Goal: Transaction & Acquisition: Obtain resource

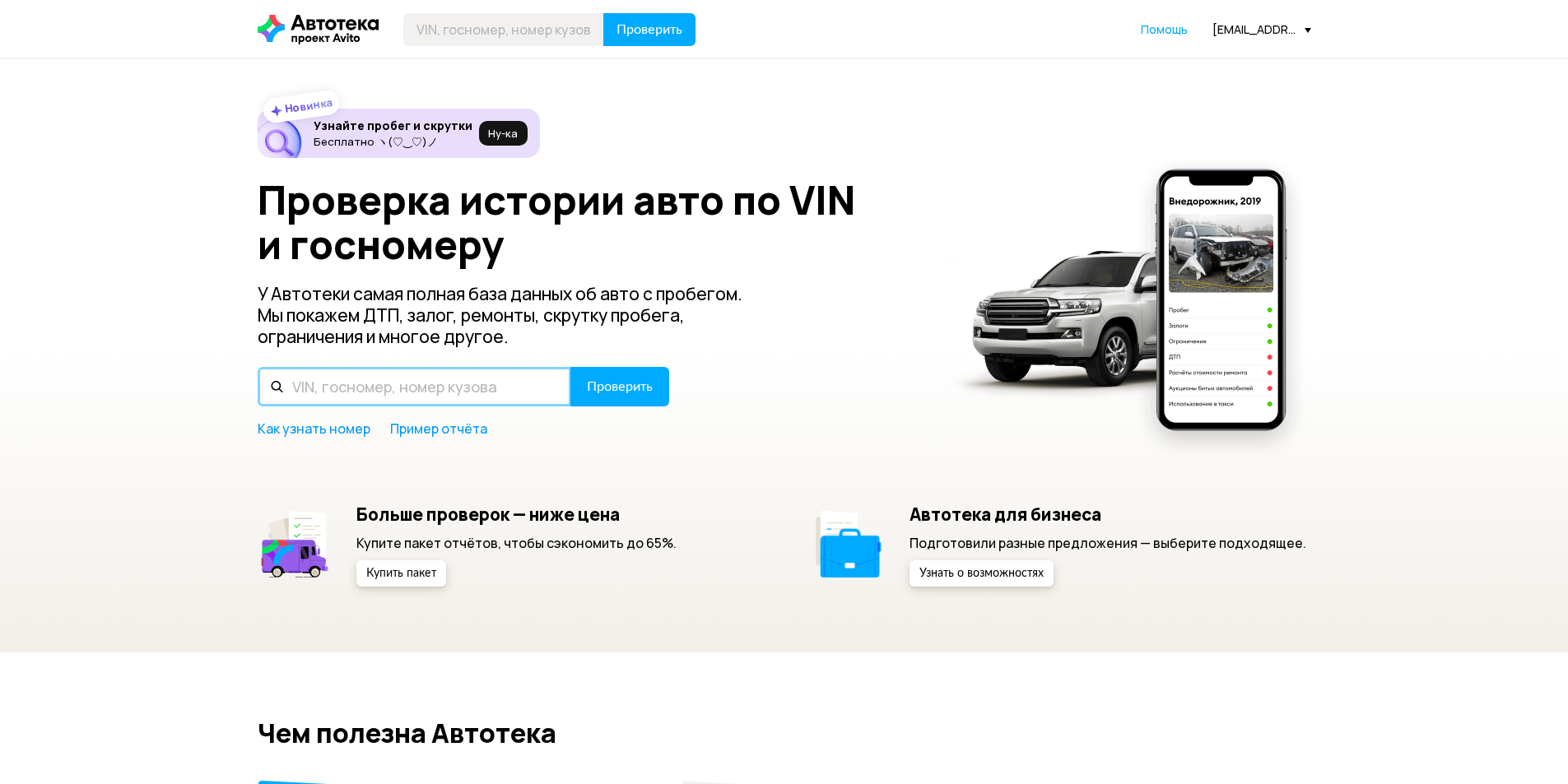
click at [510, 383] on input "text" at bounding box center [414, 387] width 313 height 40
click at [504, 378] on input "text" at bounding box center [414, 387] width 313 height 40
click at [482, 394] on input "text" at bounding box center [414, 387] width 313 height 40
click at [478, 396] on input "text" at bounding box center [414, 387] width 313 height 40
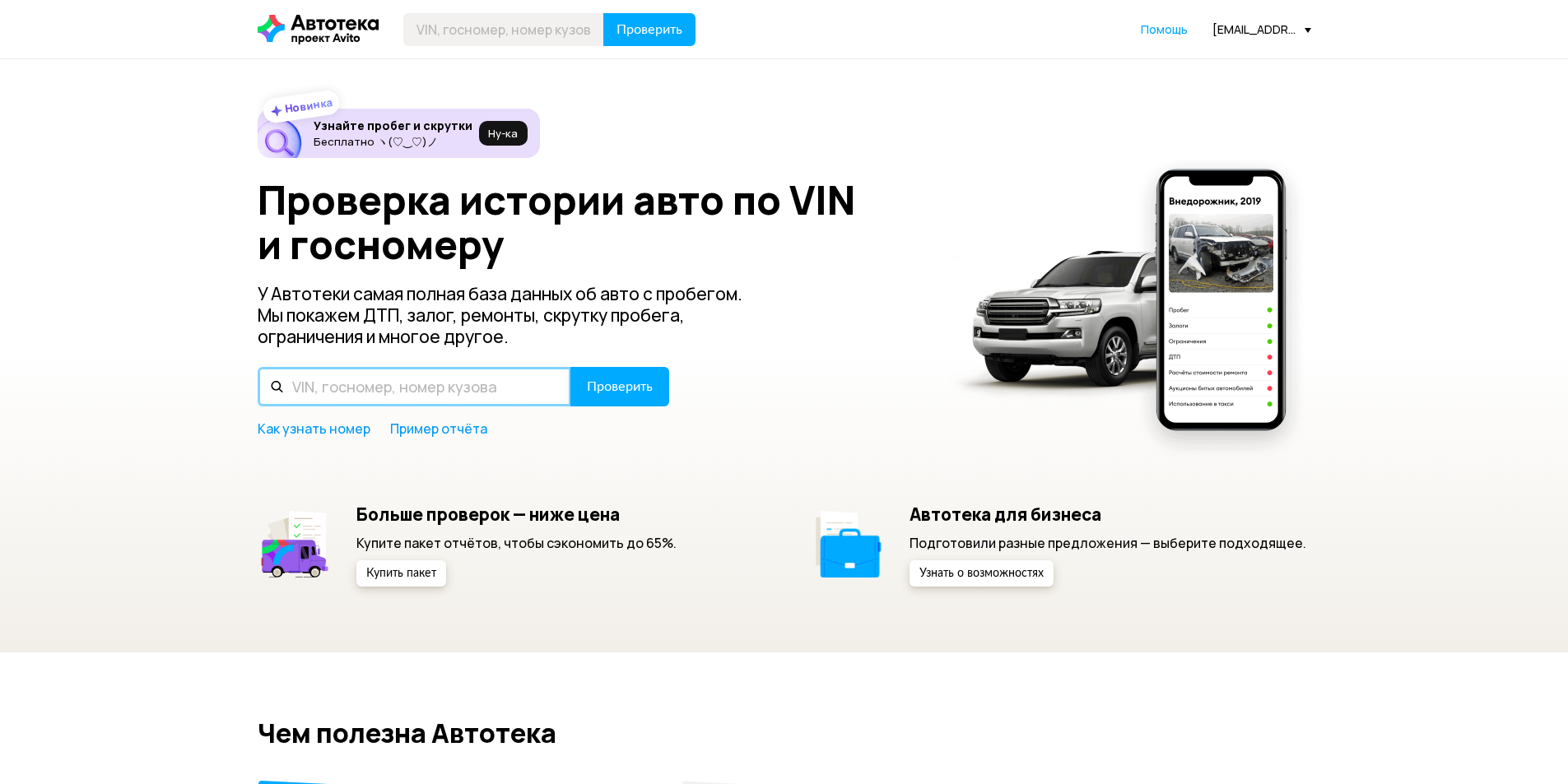
click at [478, 396] on input "text" at bounding box center [414, 387] width 313 height 40
type input "Е036КН716"
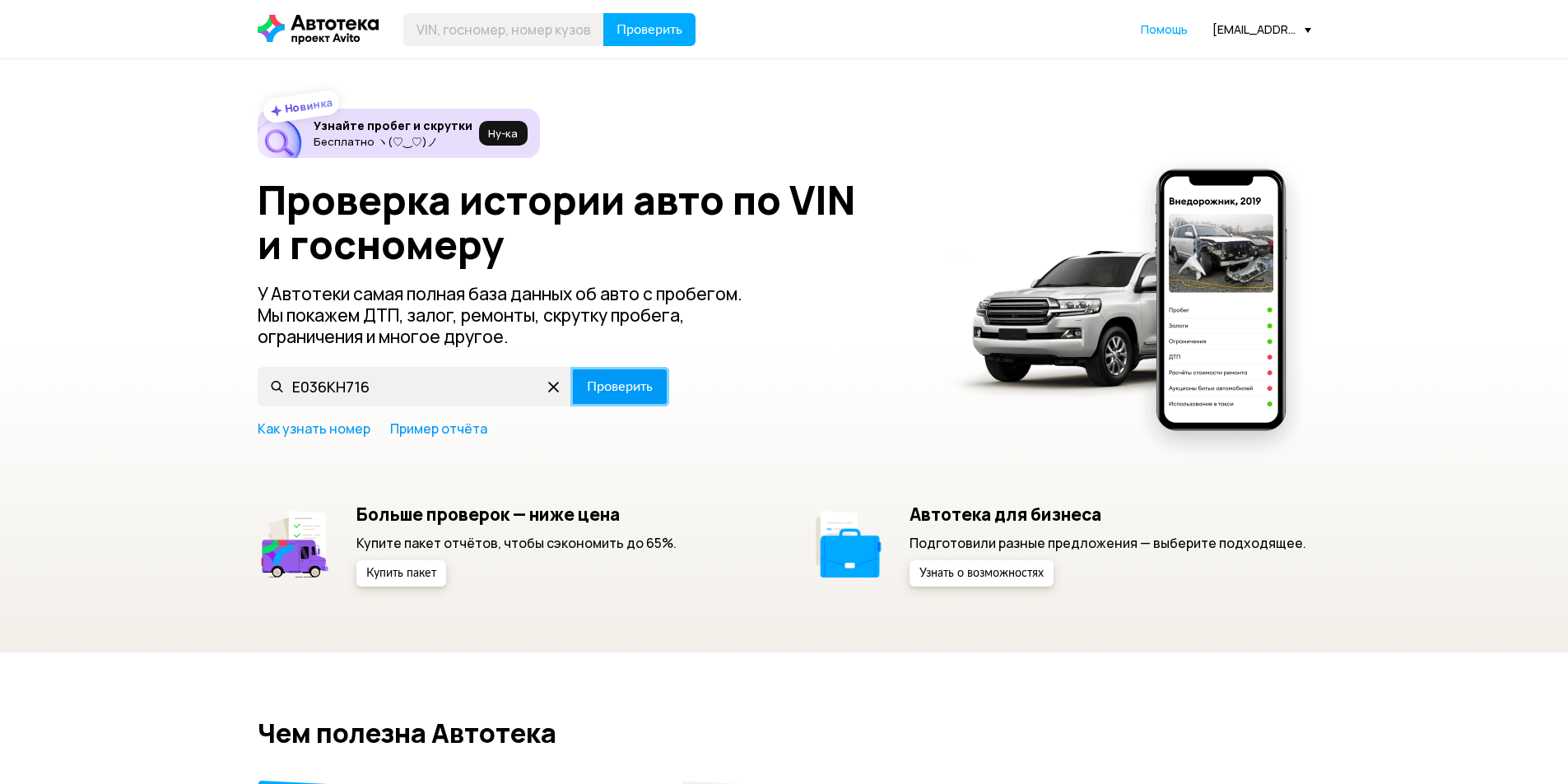
click at [612, 381] on span "Проверить" at bounding box center [619, 386] width 66 height 13
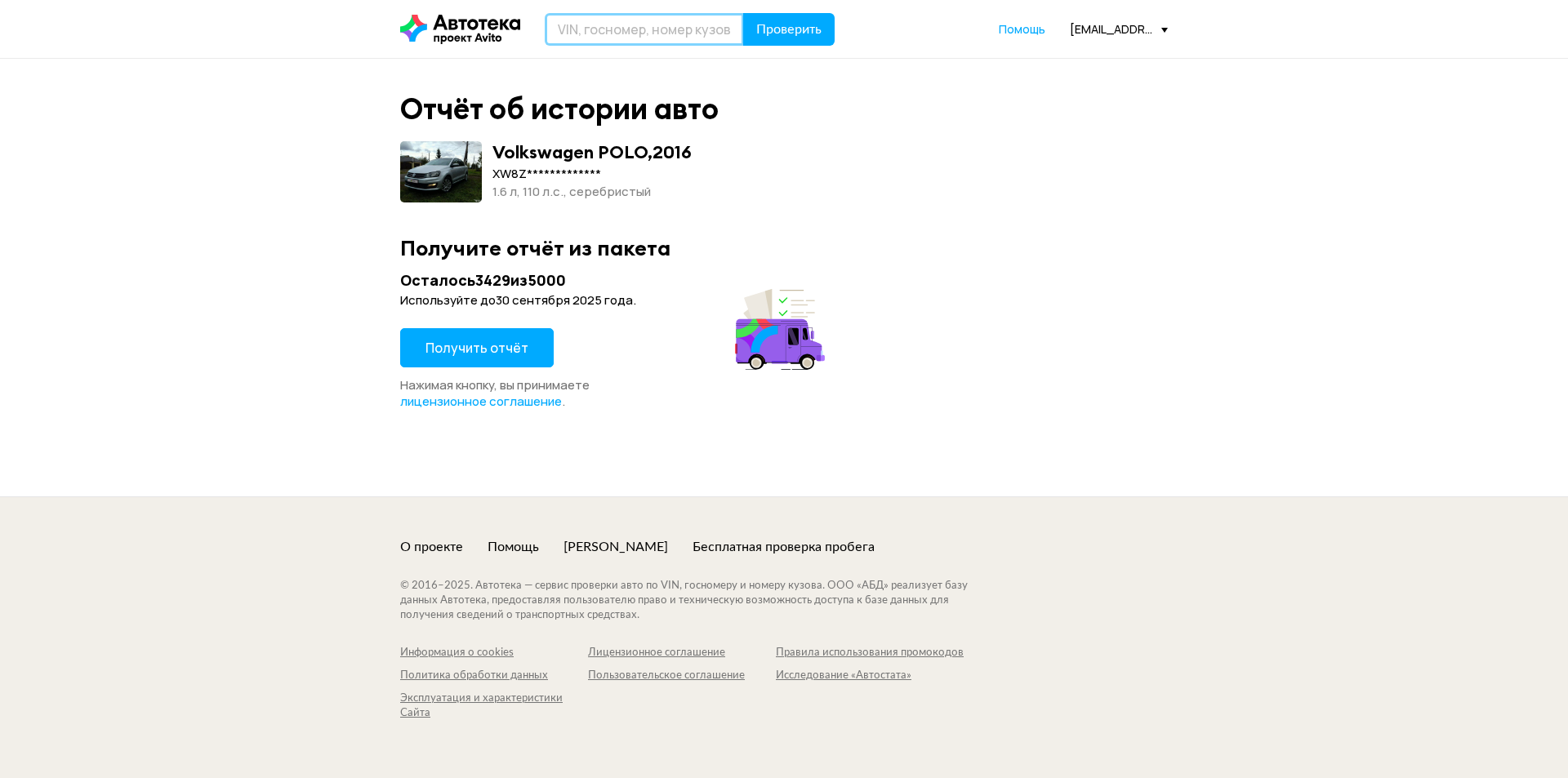
drag, startPoint x: 640, startPoint y: 38, endPoint x: 634, endPoint y: 6, distance: 32.6
click at [640, 38] on input "text" at bounding box center [644, 29] width 199 height 33
drag, startPoint x: 609, startPoint y: 24, endPoint x: 615, endPoint y: 16, distance: 10.0
click at [610, 24] on input "Е036КН716" at bounding box center [644, 29] width 199 height 33
type input "Е036КМ716"
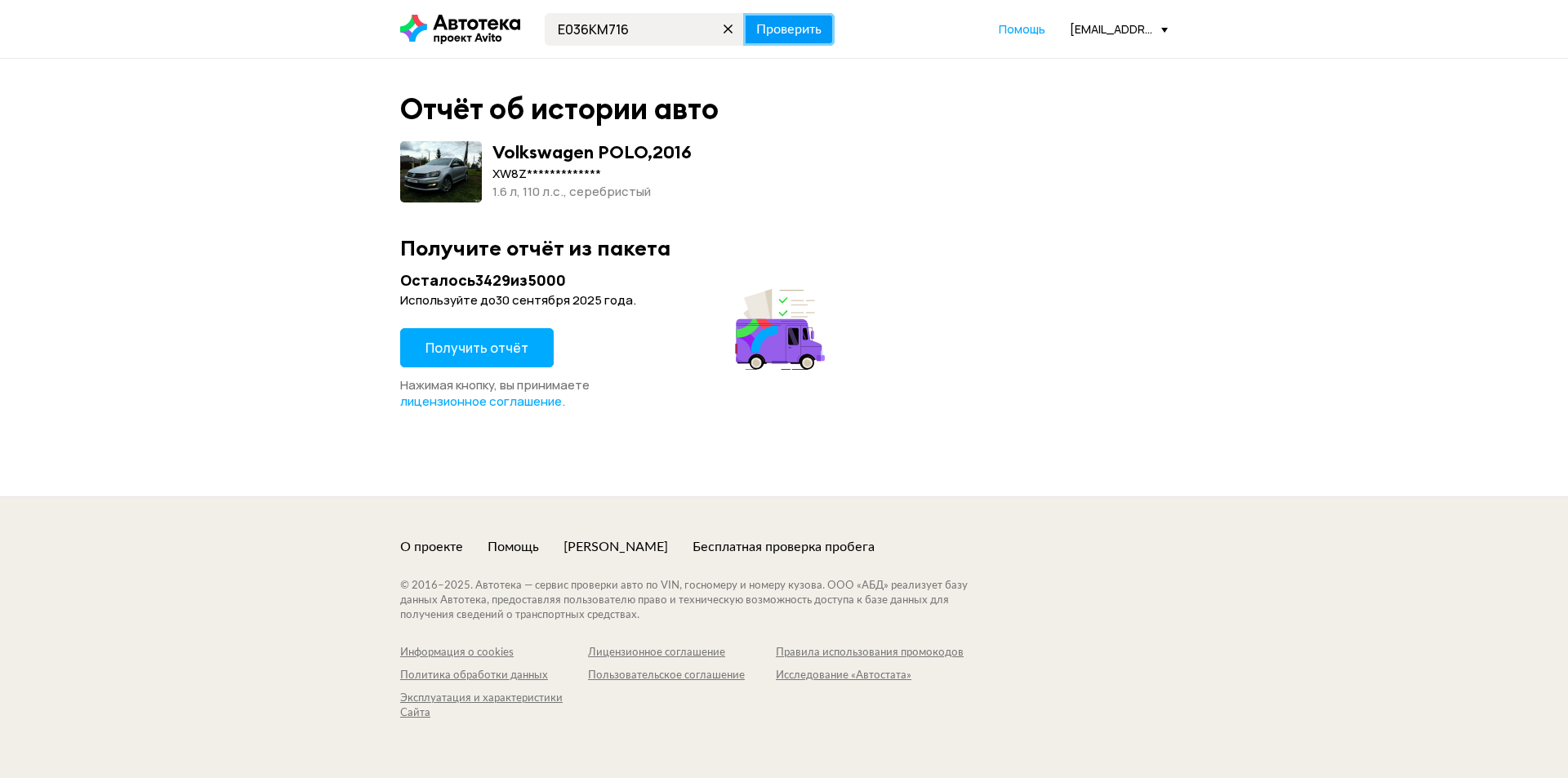
click at [796, 33] on span "Проверить" at bounding box center [789, 29] width 65 height 13
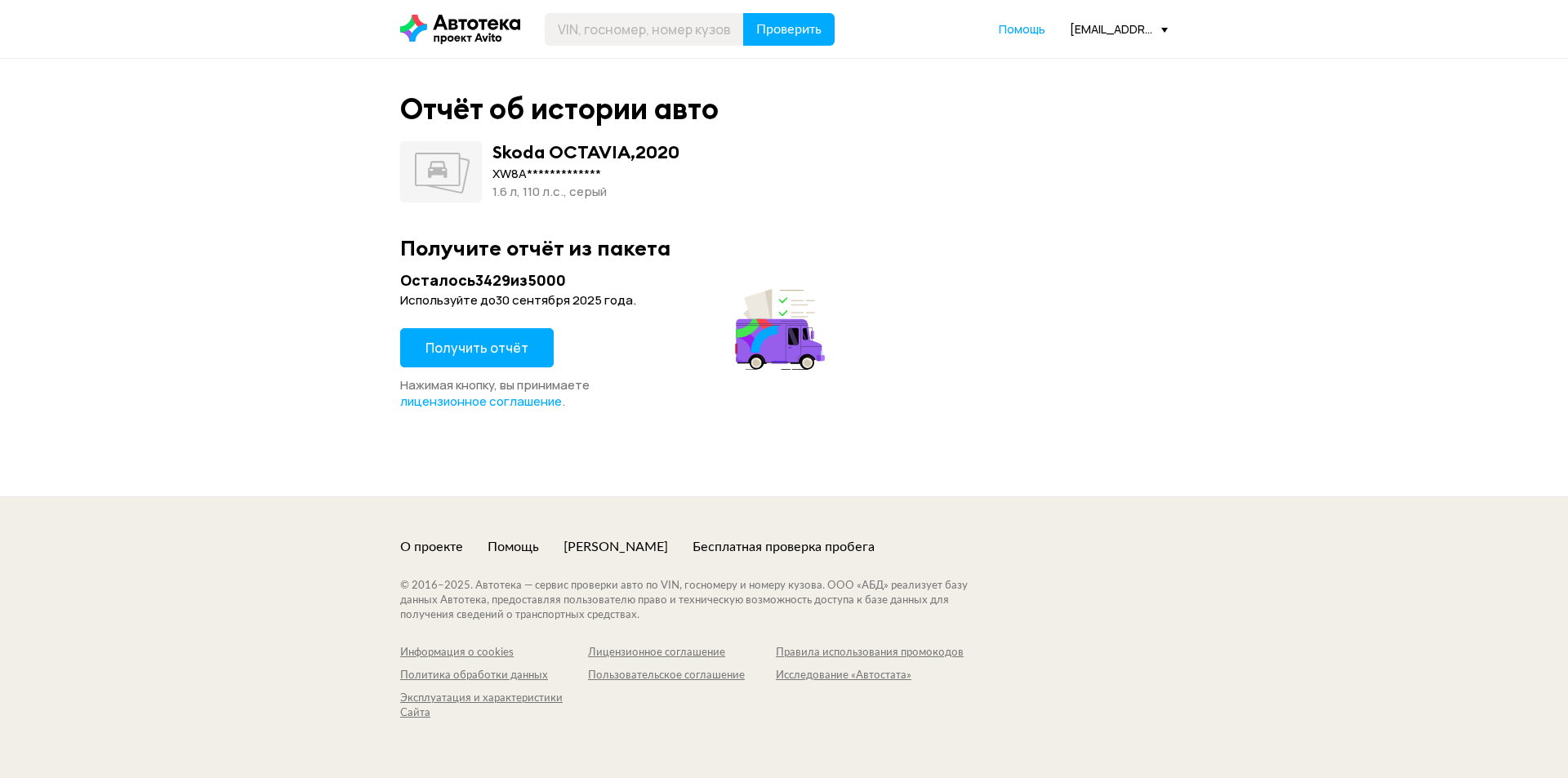
click at [479, 349] on span "Получить отчёт" at bounding box center [477, 348] width 103 height 18
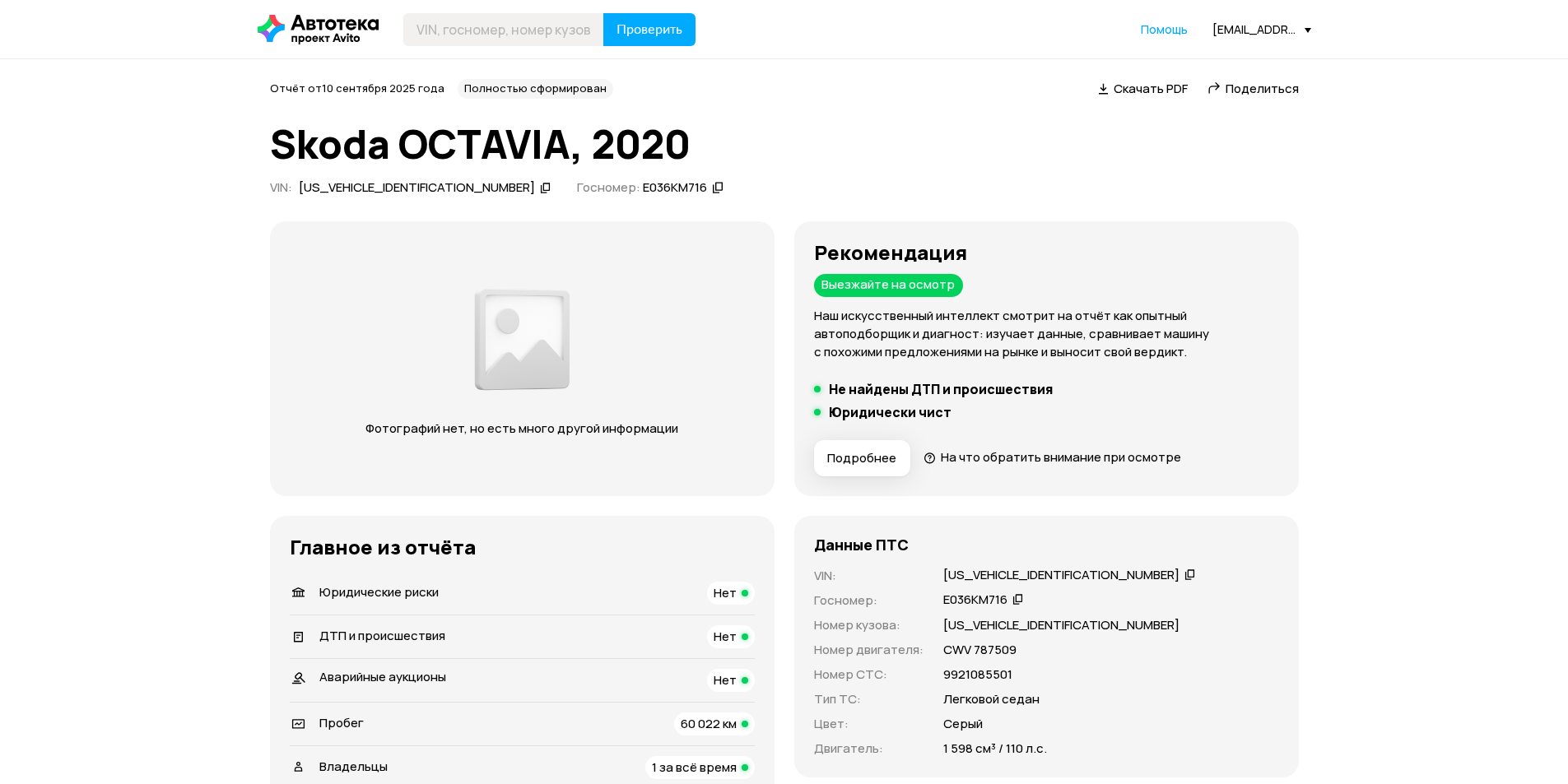
click at [374, 182] on div "[US_VEHICLE_IDENTIFICATION_NUMBER]" at bounding box center [417, 188] width 236 height 17
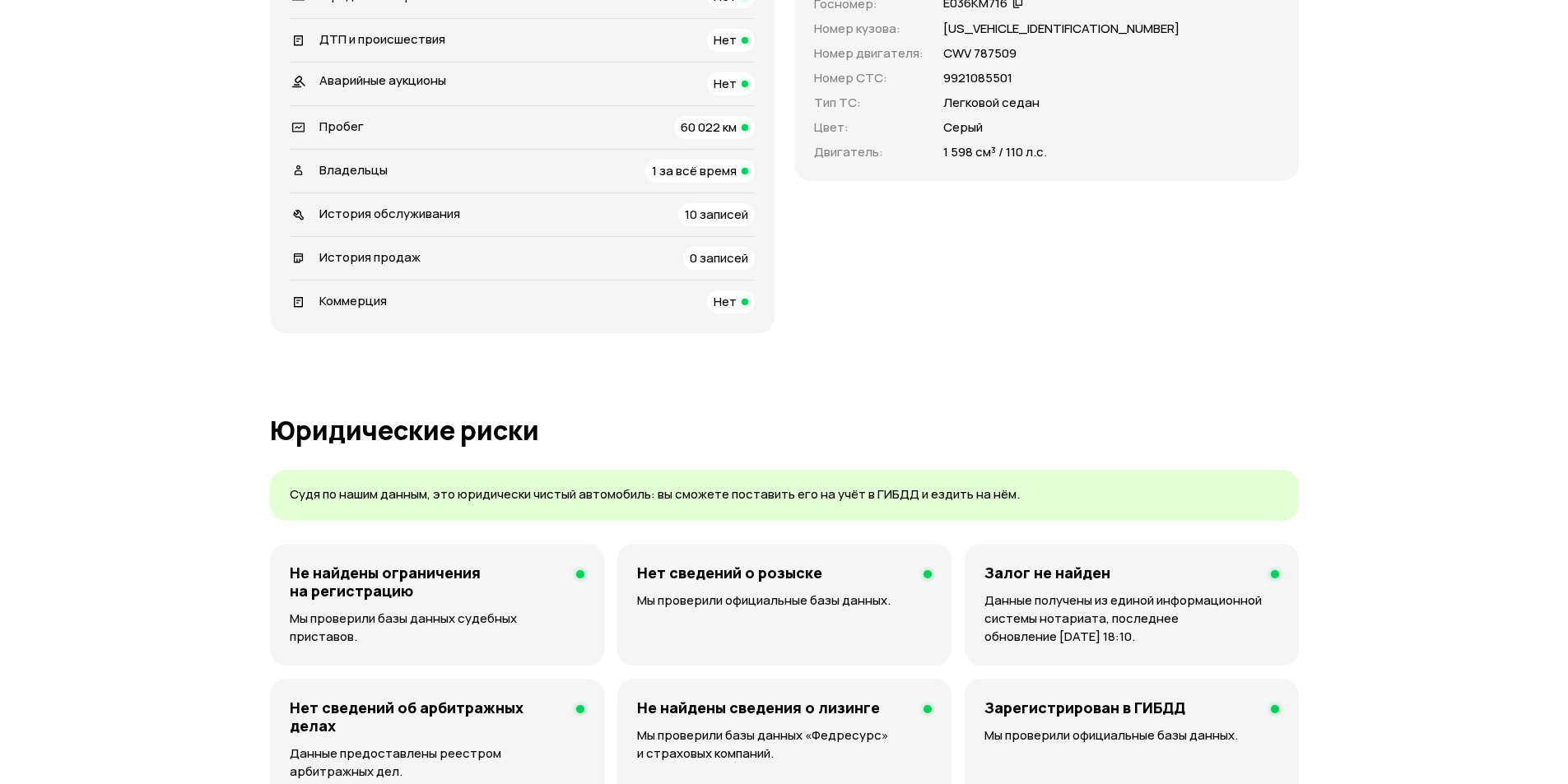
scroll to position [823, 0]
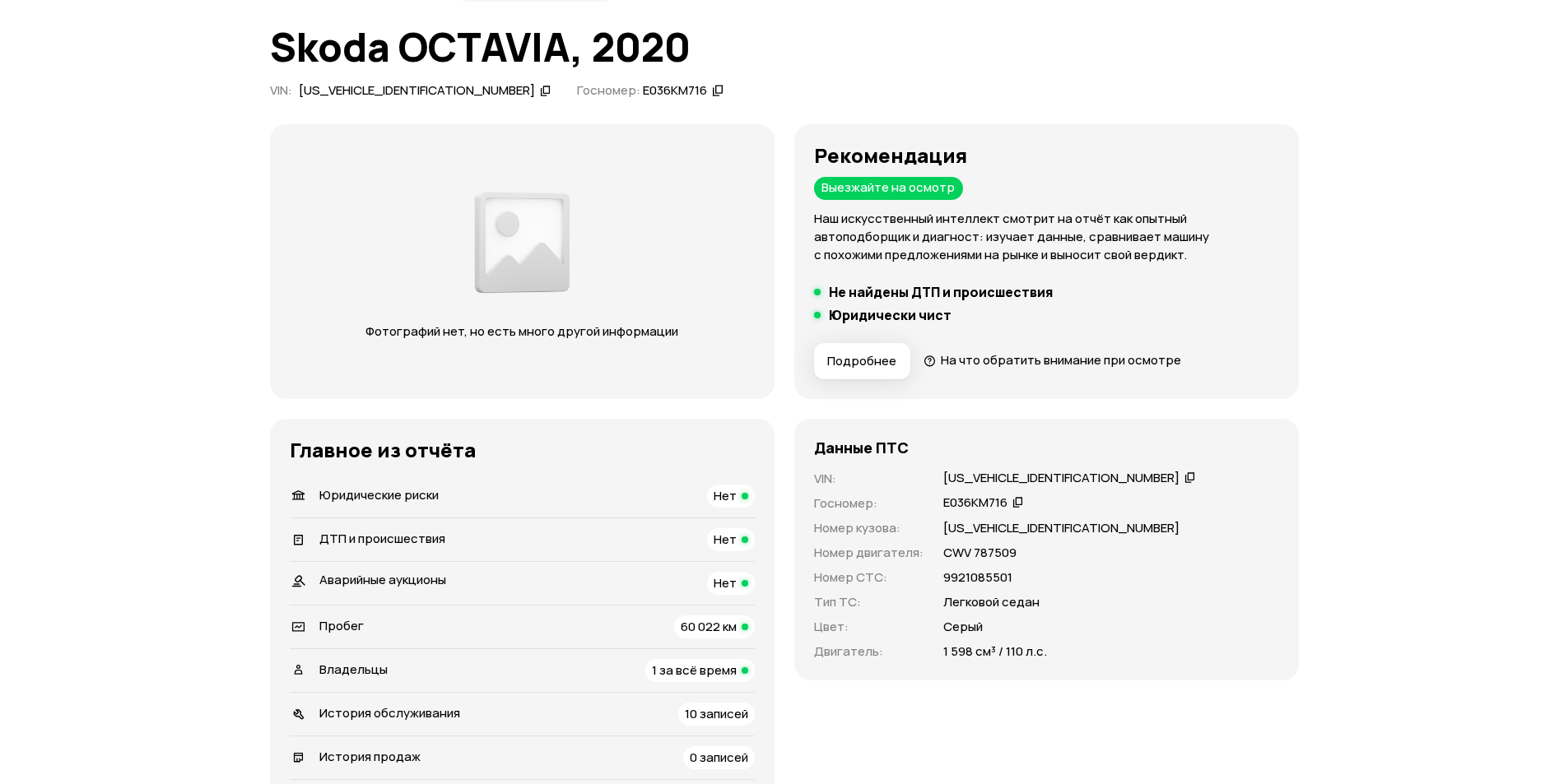
scroll to position [247, 0]
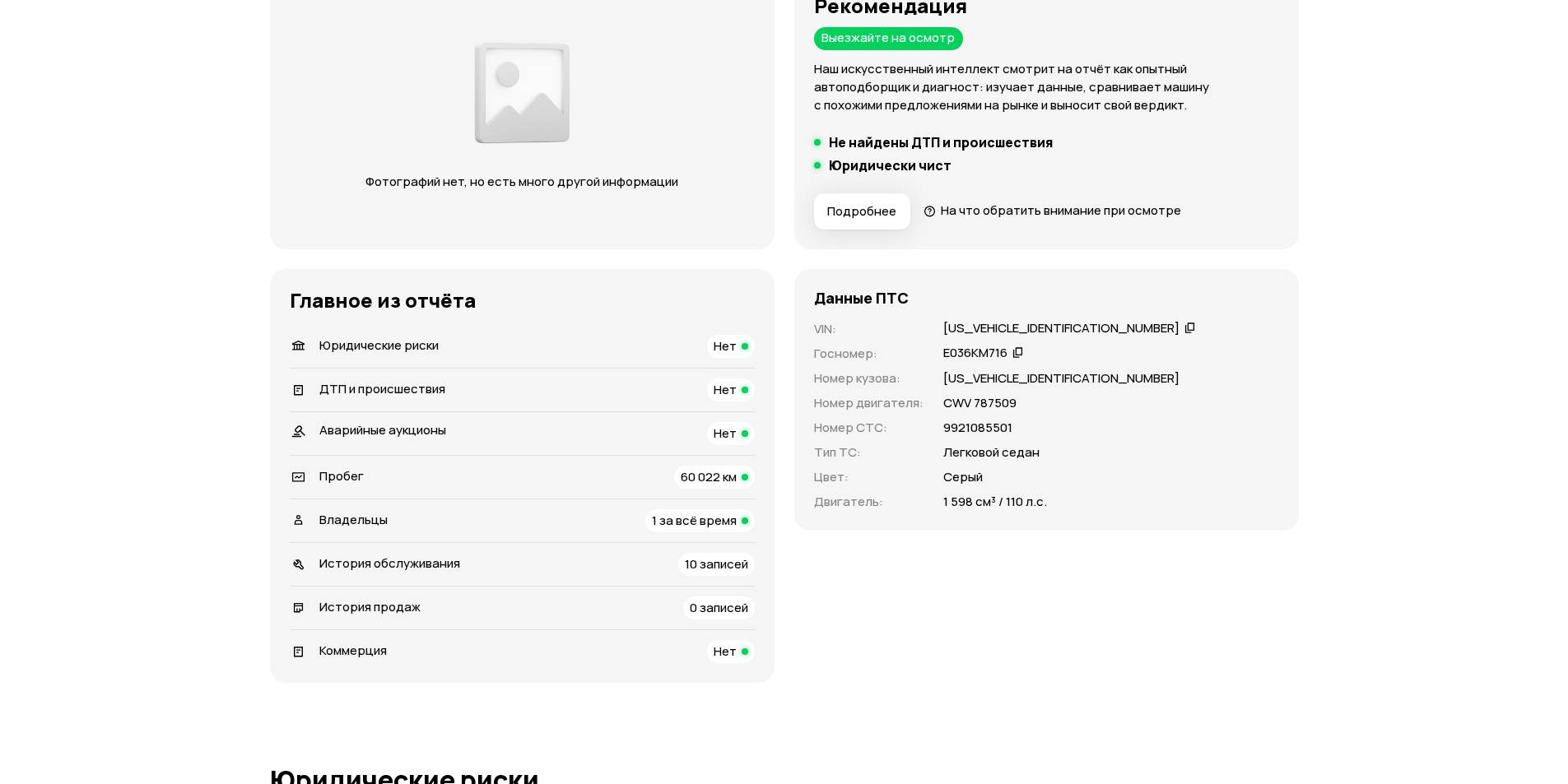
click at [700, 476] on span "60 022 км" at bounding box center [708, 476] width 56 height 17
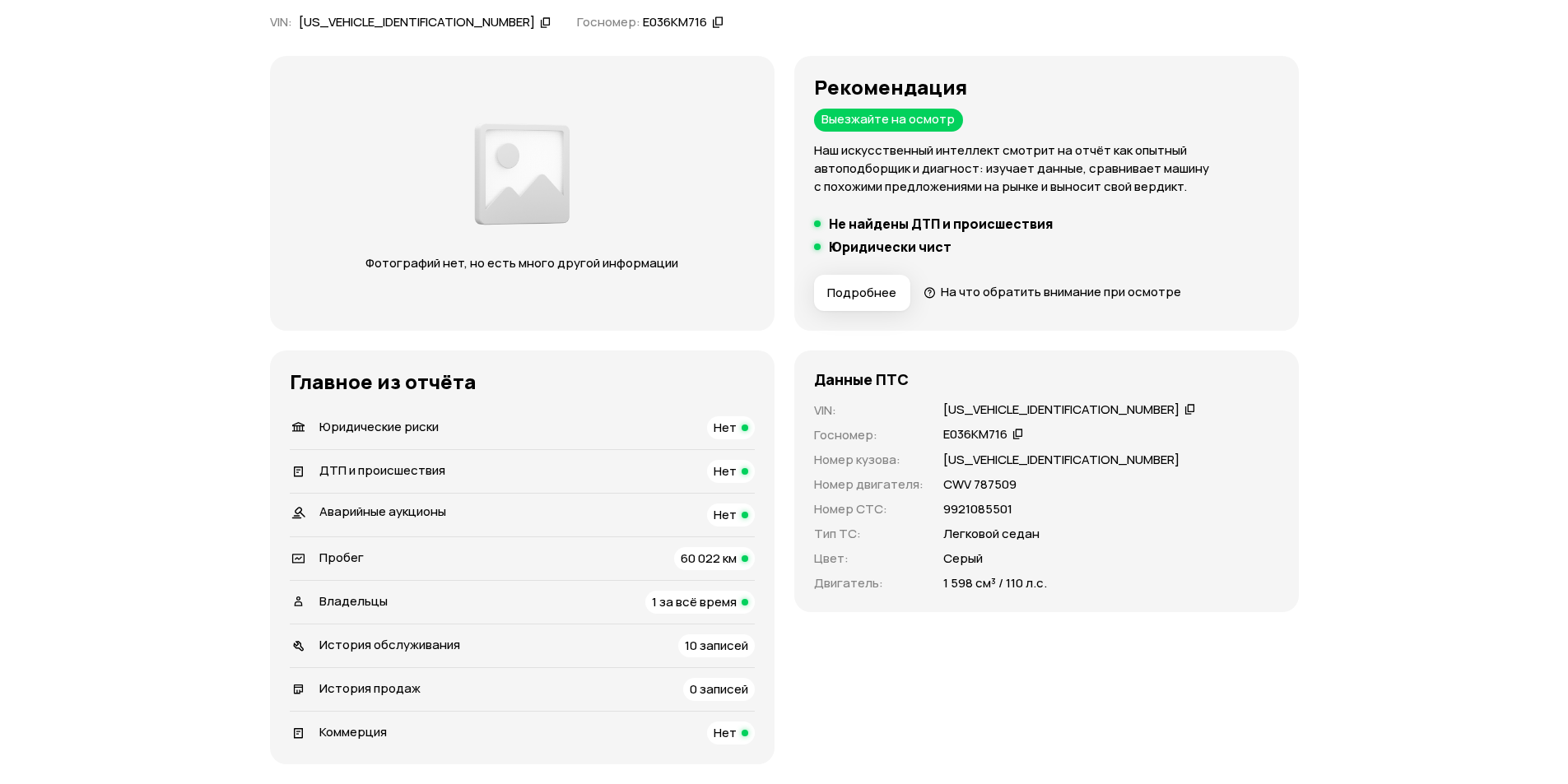
scroll to position [57, 0]
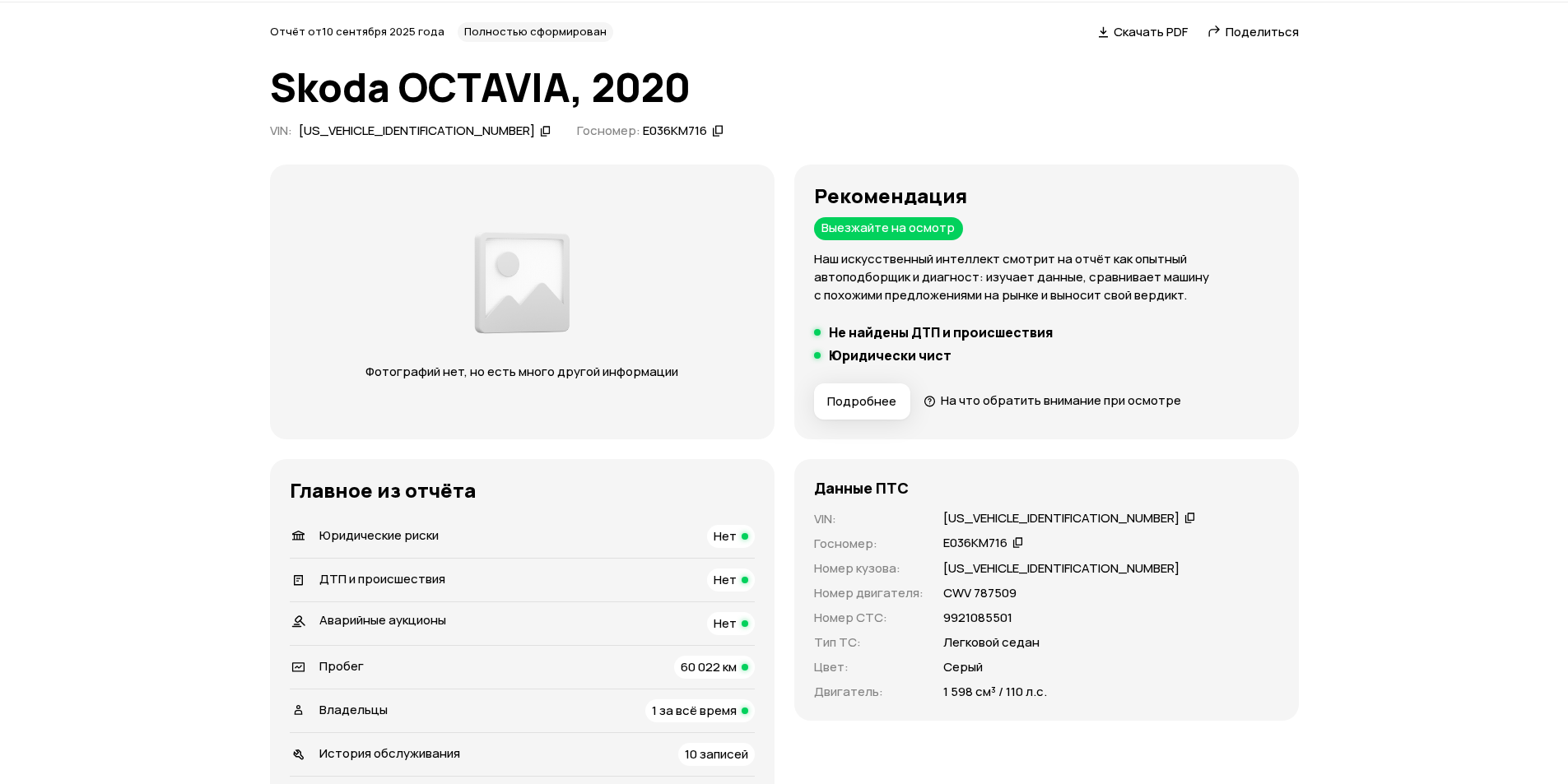
click at [425, 125] on div "[US_VEHICLE_IDENTIFICATION_NUMBER]" at bounding box center [417, 131] width 236 height 17
click at [375, 134] on div "[US_VEHICLE_IDENTIFICATION_NUMBER]" at bounding box center [417, 131] width 236 height 17
